Goal: Find specific page/section: Find specific page/section

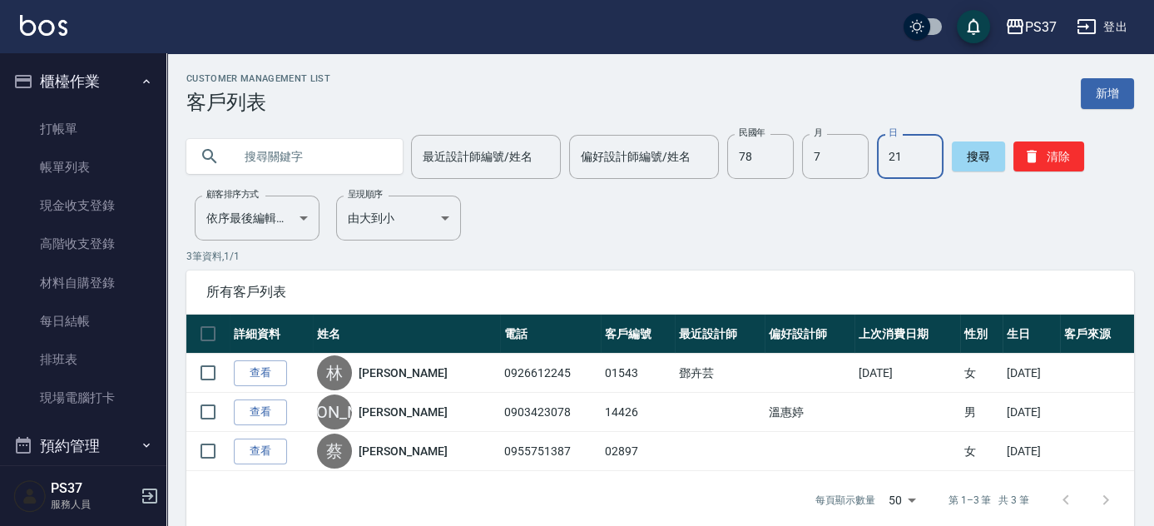
scroll to position [453, 0]
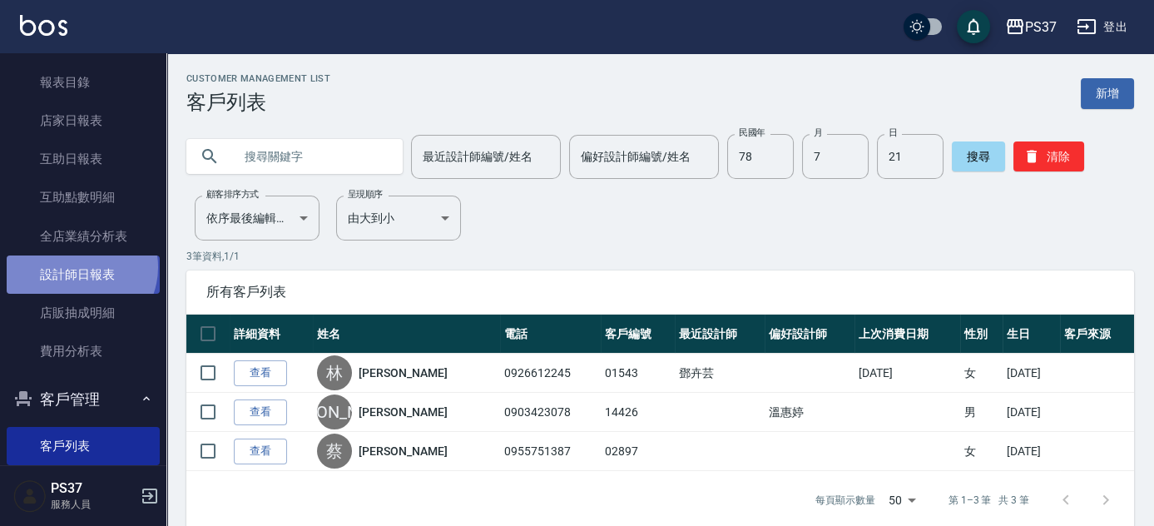
click at [77, 266] on link "設計師日報表" at bounding box center [83, 274] width 153 height 38
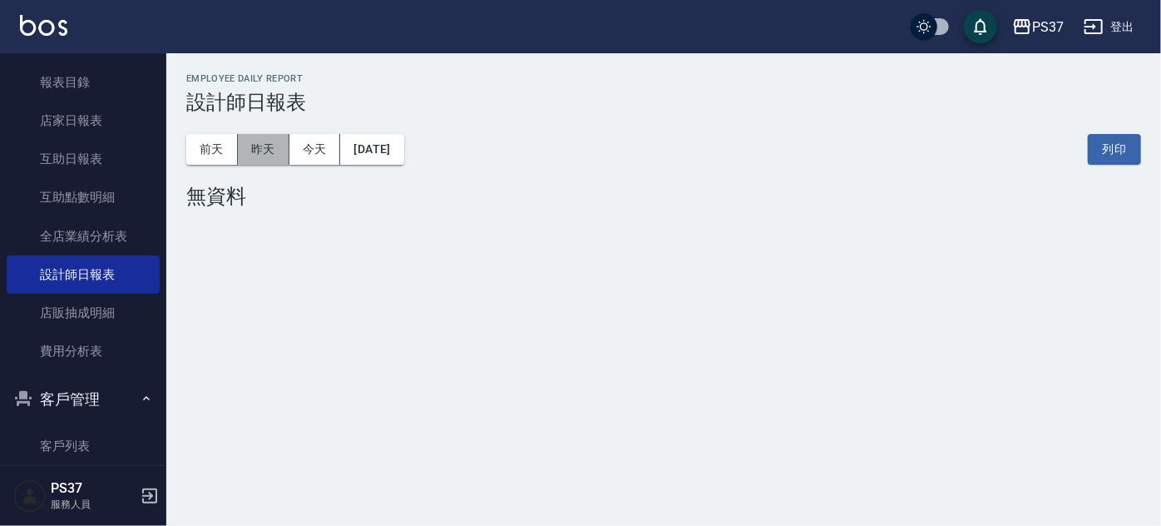
click at [270, 146] on button "昨天" at bounding box center [264, 149] width 52 height 31
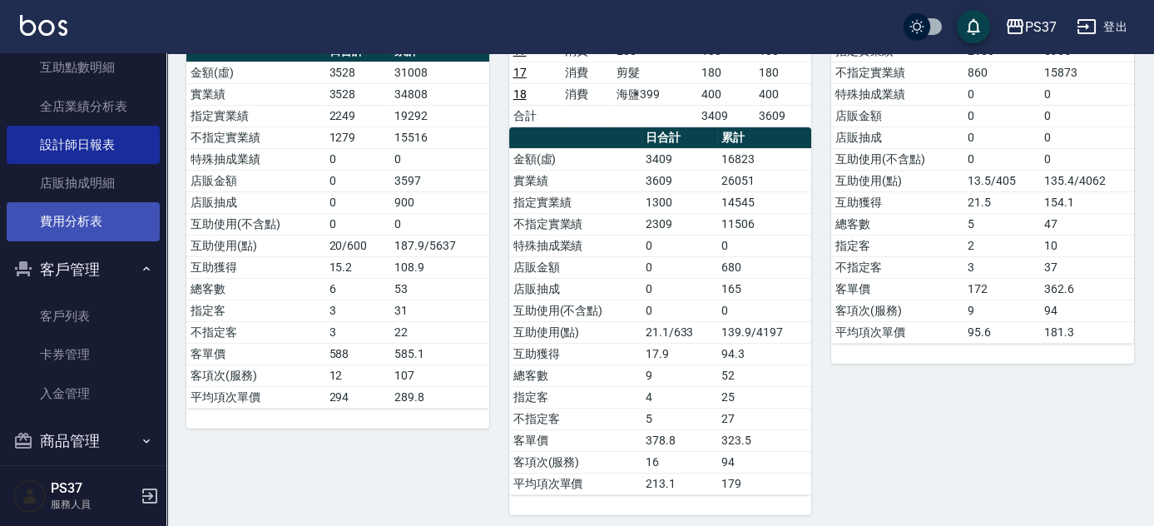
scroll to position [599, 0]
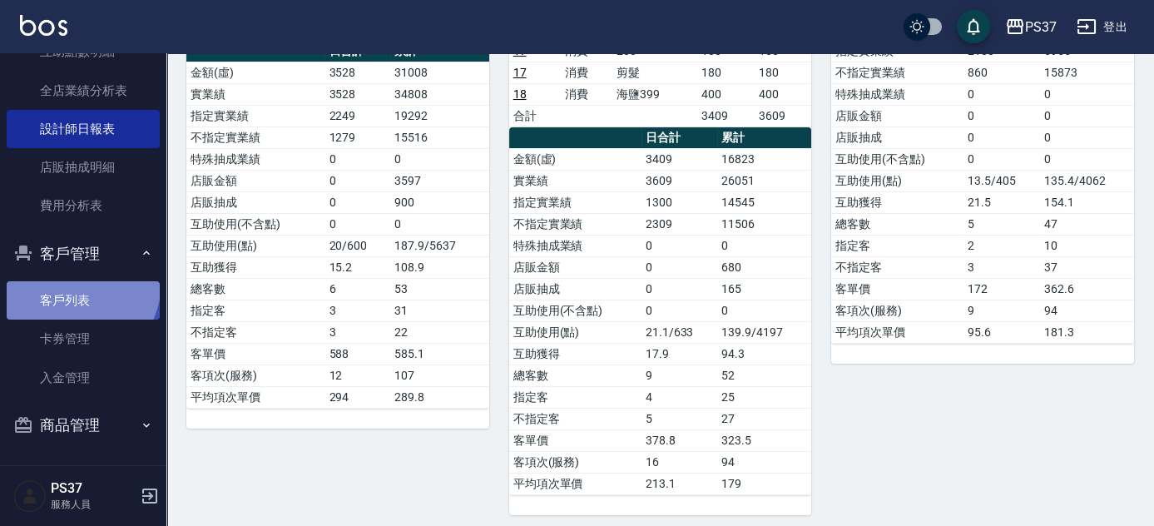
click at [70, 281] on link "客戶列表" at bounding box center [83, 300] width 153 height 38
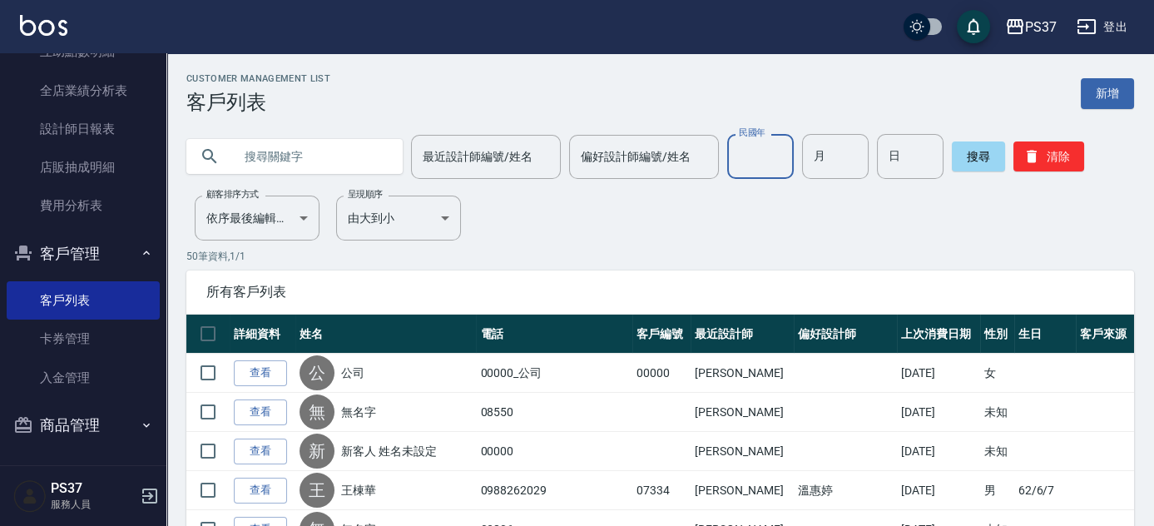
click at [752, 159] on input "民國年" at bounding box center [760, 156] width 67 height 45
type input "88"
type input "07"
type input "23"
